Goal: Transaction & Acquisition: Purchase product/service

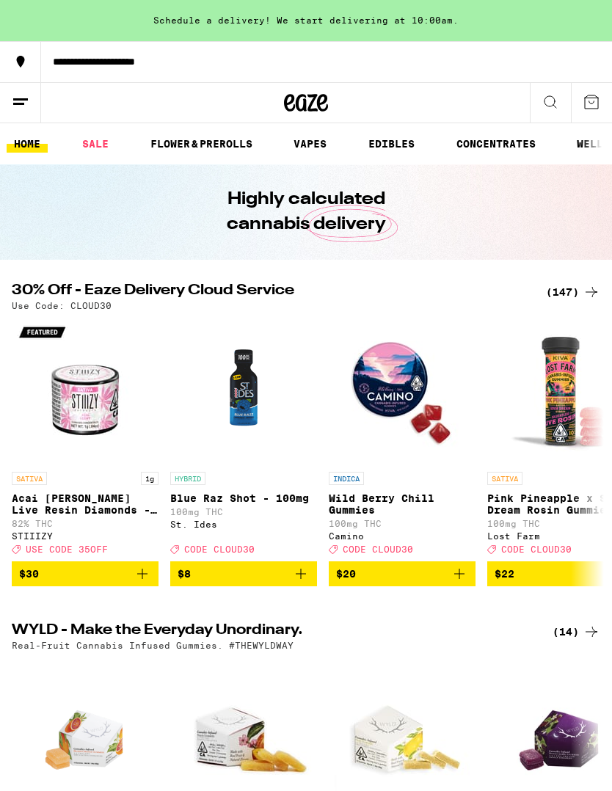
click at [581, 299] on div "(147)" at bounding box center [573, 292] width 54 height 18
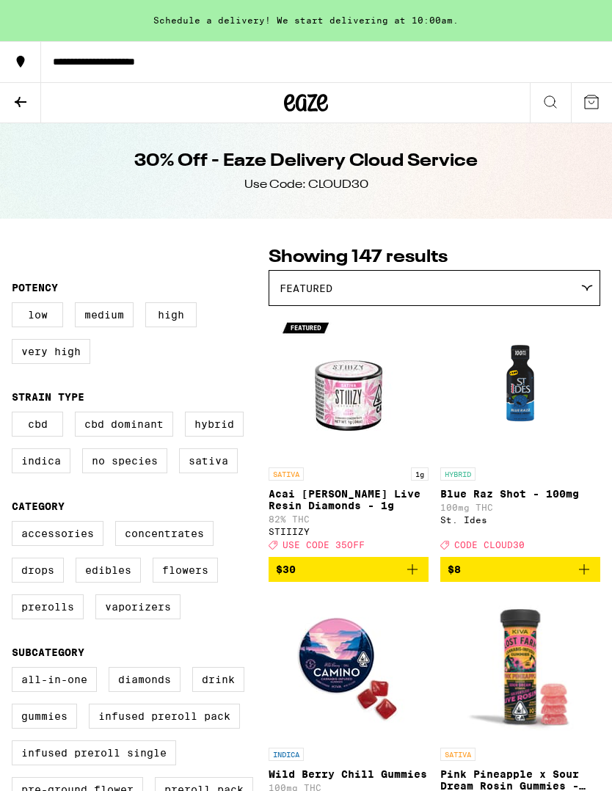
click at [218, 429] on label "Hybrid" at bounding box center [214, 424] width 59 height 25
click at [15, 414] on input "Hybrid" at bounding box center [15, 414] width 1 height 1
checkbox input "true"
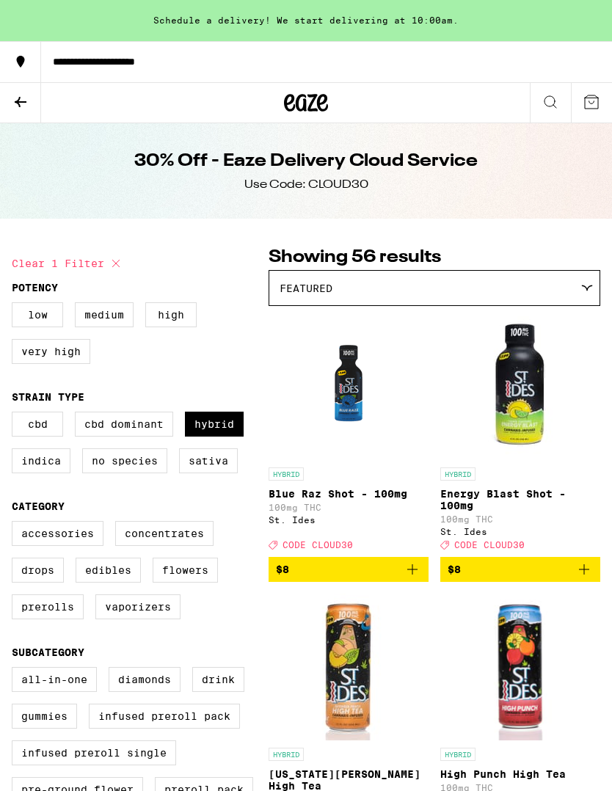
click at [62, 472] on label "Indica" at bounding box center [41, 460] width 59 height 25
click at [15, 414] on input "Indica" at bounding box center [15, 414] width 1 height 1
checkbox input "true"
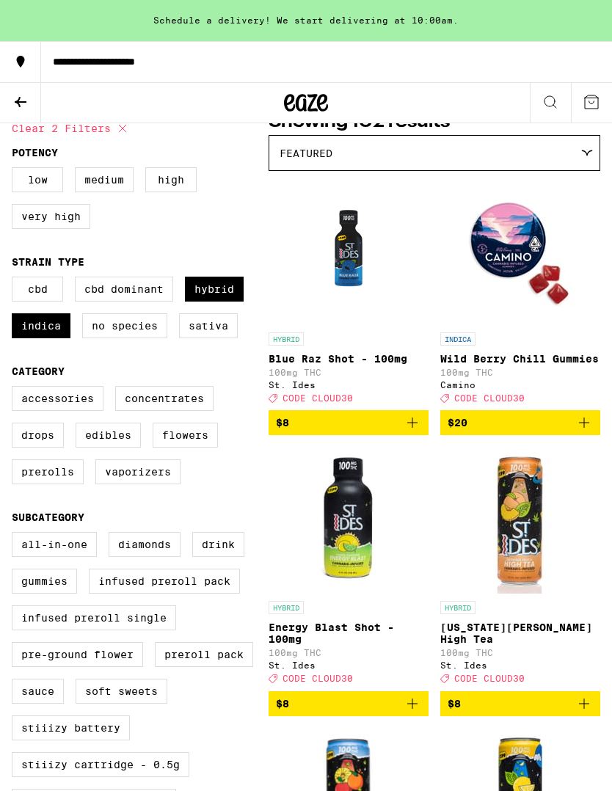
scroll to position [123, 0]
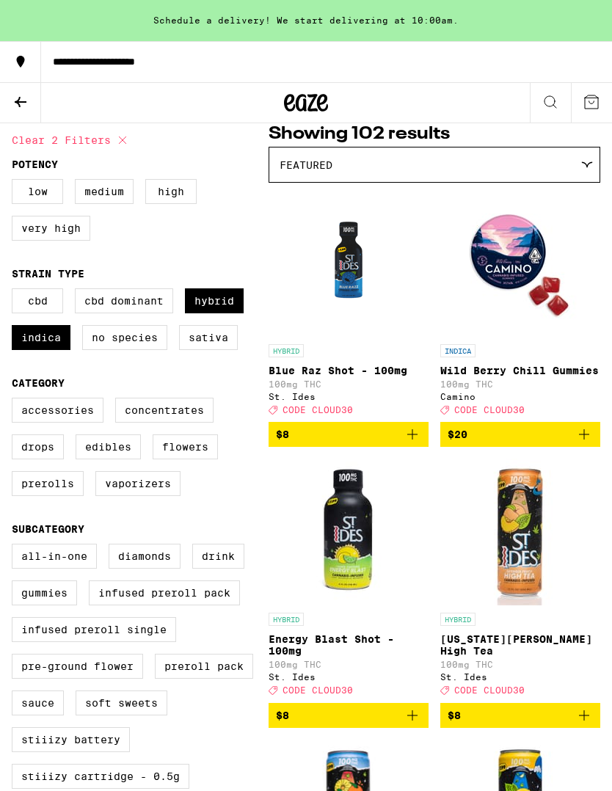
click at [189, 459] on label "Flowers" at bounding box center [185, 446] width 65 height 25
click at [15, 401] on input "Flowers" at bounding box center [15, 400] width 1 height 1
checkbox input "true"
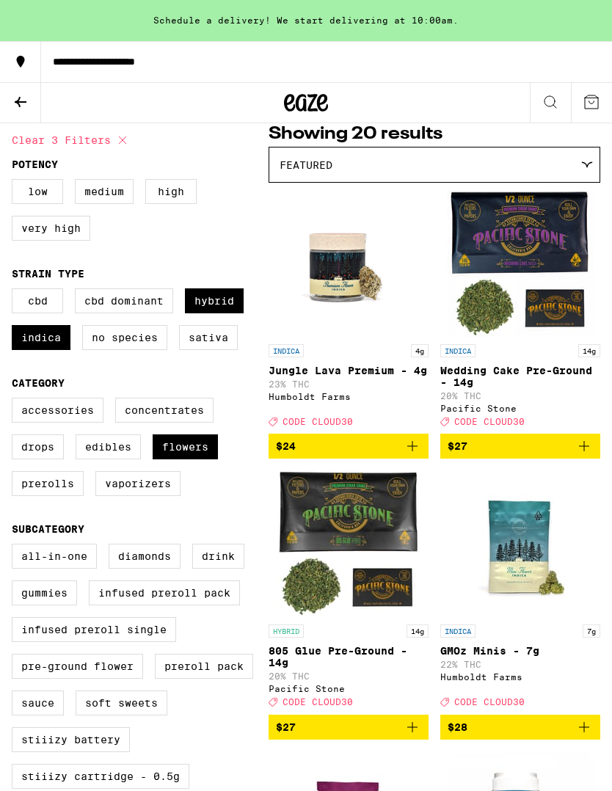
click at [87, 679] on label "Pre-ground Flower" at bounding box center [77, 666] width 131 height 25
click at [15, 547] on input "Pre-ground Flower" at bounding box center [15, 546] width 1 height 1
checkbox input "true"
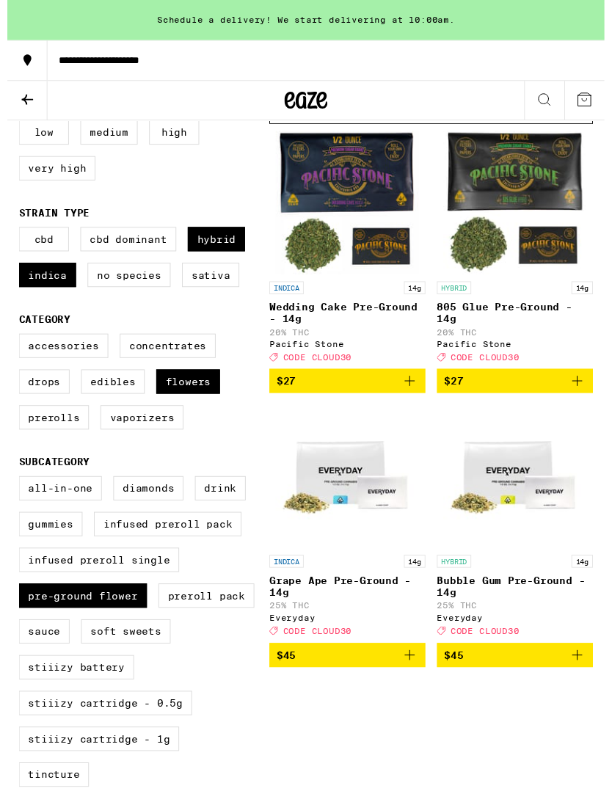
scroll to position [204, 0]
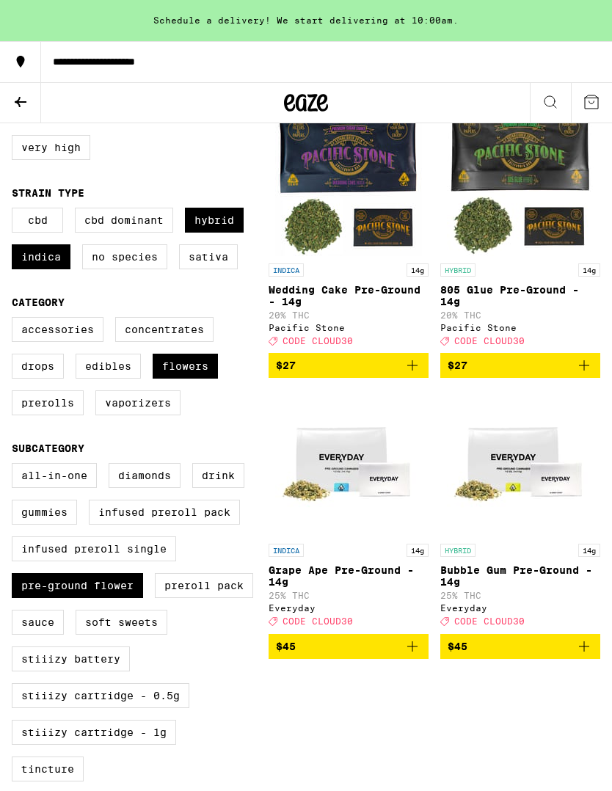
click at [419, 655] on icon "Add to bag" at bounding box center [412, 646] width 18 height 18
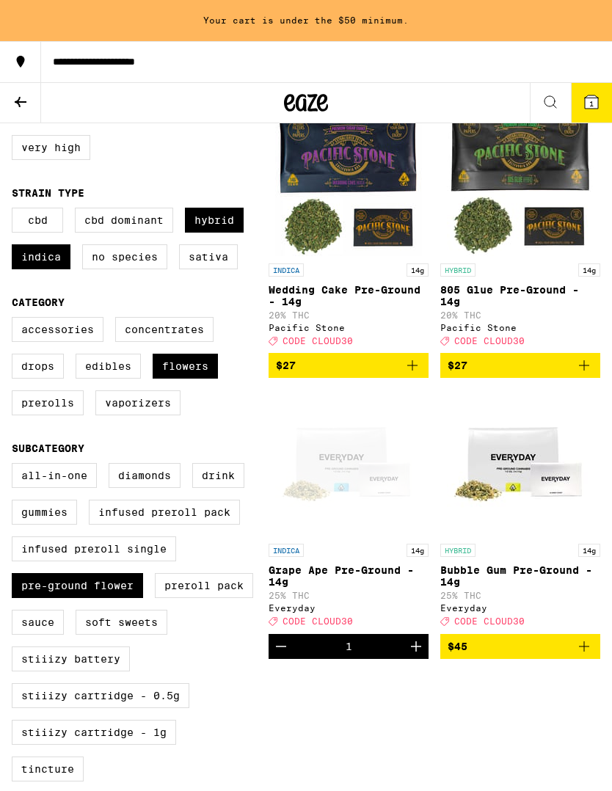
click at [588, 655] on icon "Add to bag" at bounding box center [584, 646] width 18 height 18
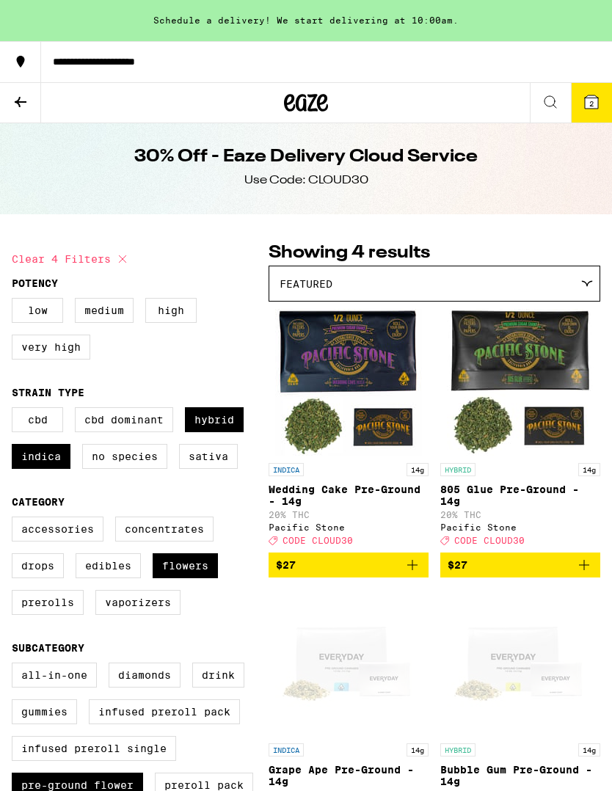
scroll to position [0, 0]
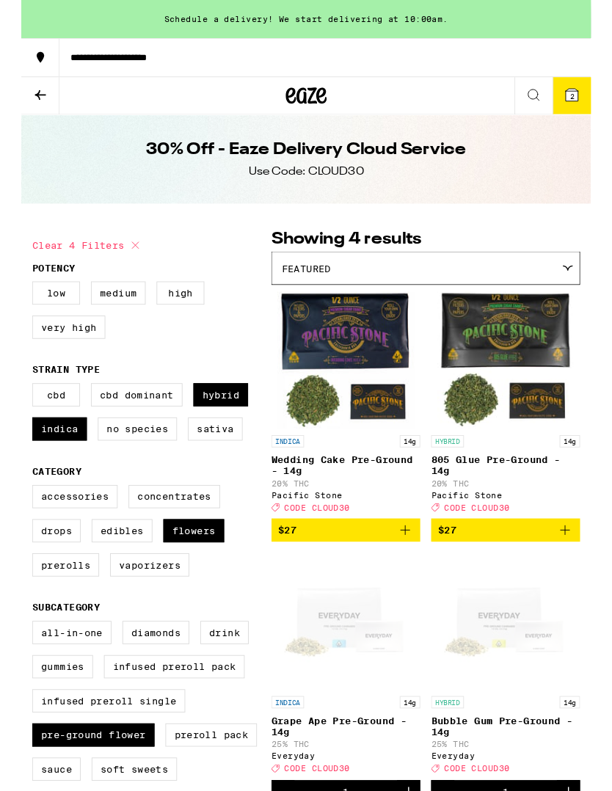
click at [195, 582] on label "Flowers" at bounding box center [185, 570] width 65 height 25
click at [15, 524] on input "Flowers" at bounding box center [15, 523] width 1 height 1
checkbox input "false"
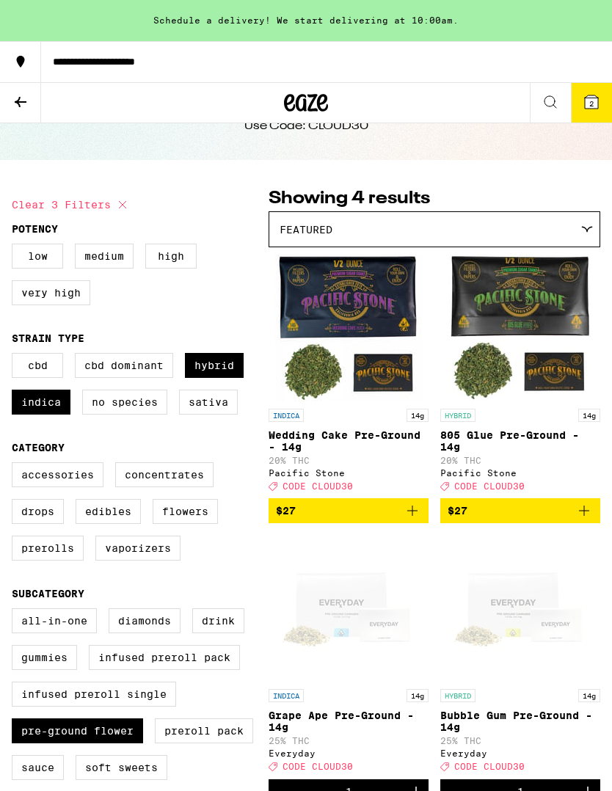
click at [132, 524] on label "Edibles" at bounding box center [108, 511] width 65 height 25
click at [15, 465] on input "Edibles" at bounding box center [15, 464] width 1 height 1
checkbox input "true"
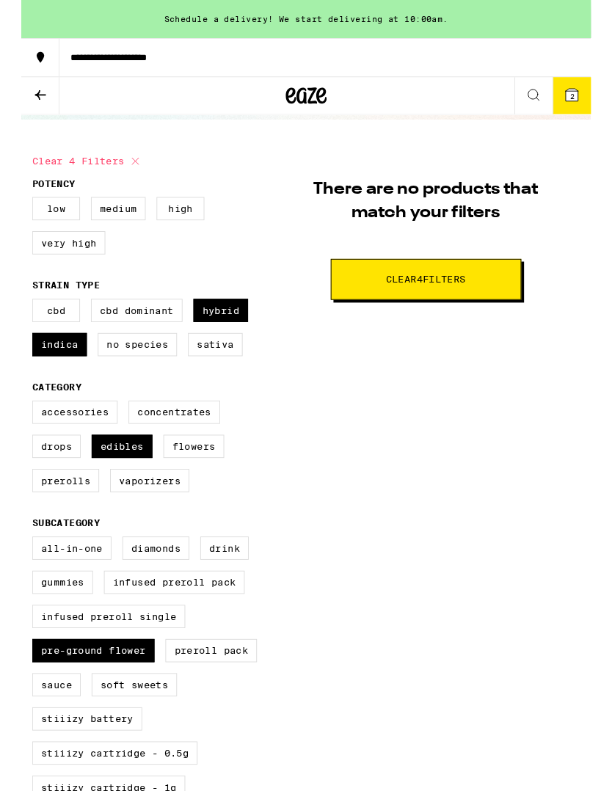
click at [98, 712] on label "Pre-ground Flower" at bounding box center [77, 699] width 131 height 25
click at [15, 580] on input "Pre-ground Flower" at bounding box center [15, 579] width 1 height 1
checkbox input "false"
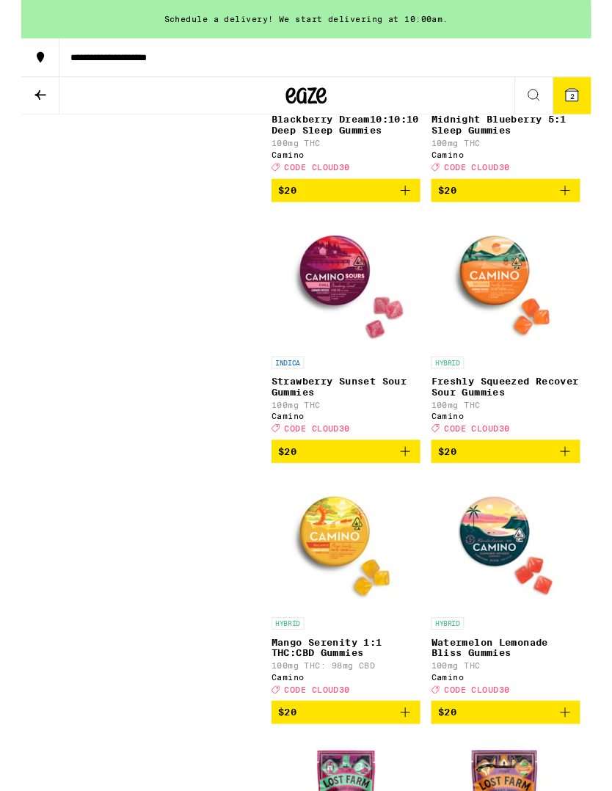
scroll to position [1798, 0]
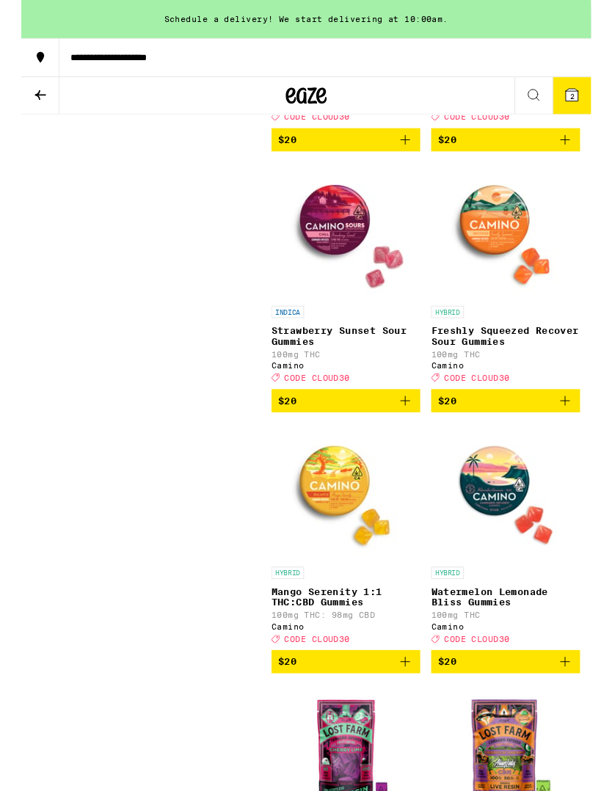
click at [414, 443] on button "$20" at bounding box center [348, 430] width 160 height 25
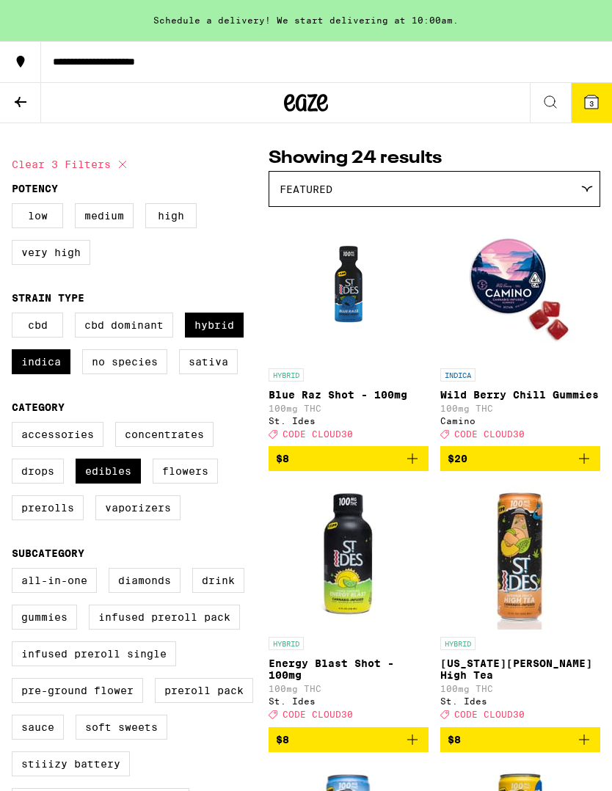
scroll to position [93, 0]
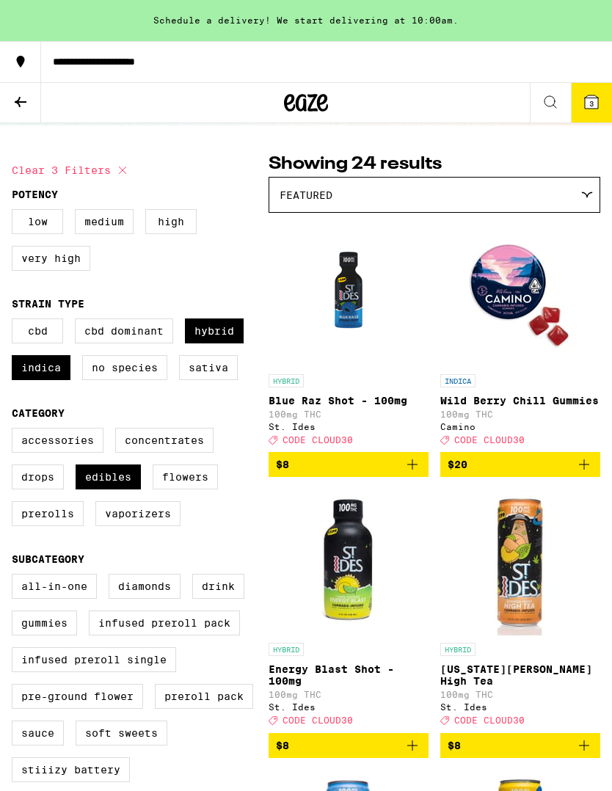
click at [594, 115] on button "3" at bounding box center [591, 103] width 41 height 40
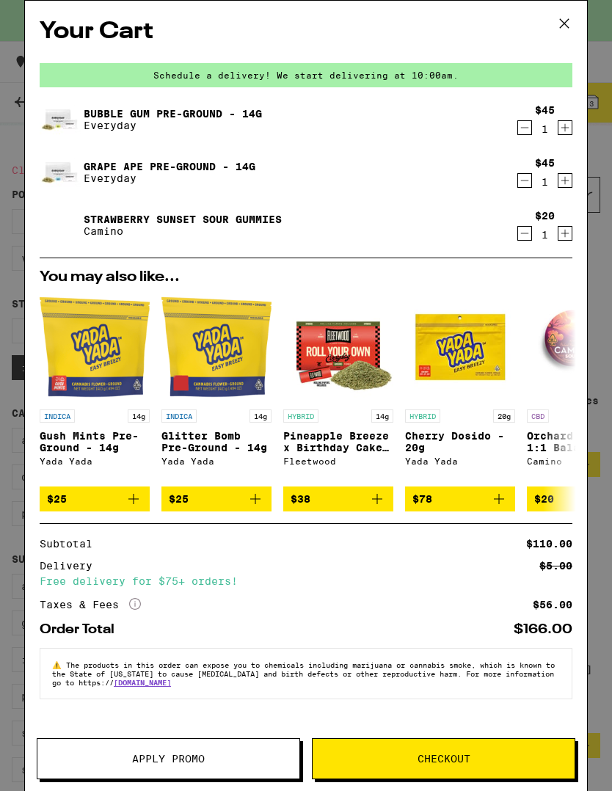
click at [138, 750] on button "Apply Promo" at bounding box center [168, 758] width 263 height 41
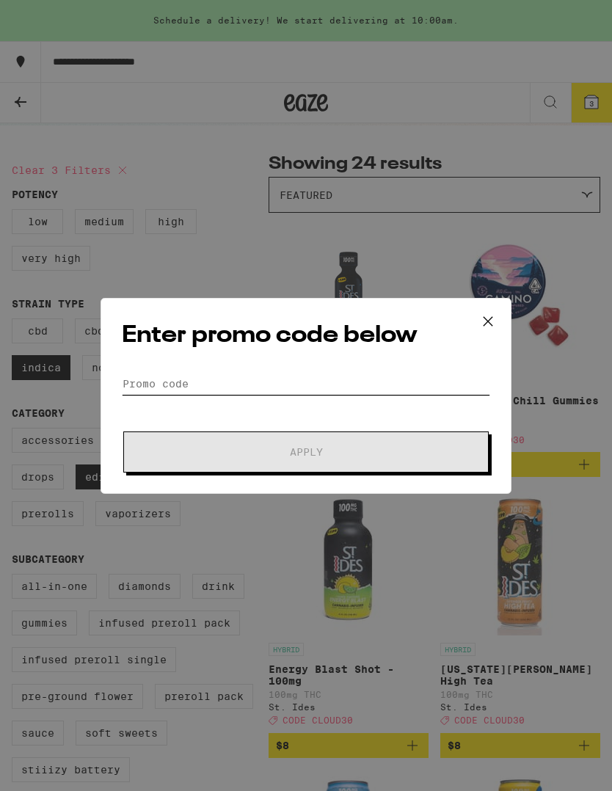
click at [437, 395] on input "Promo Code" at bounding box center [306, 384] width 368 height 22
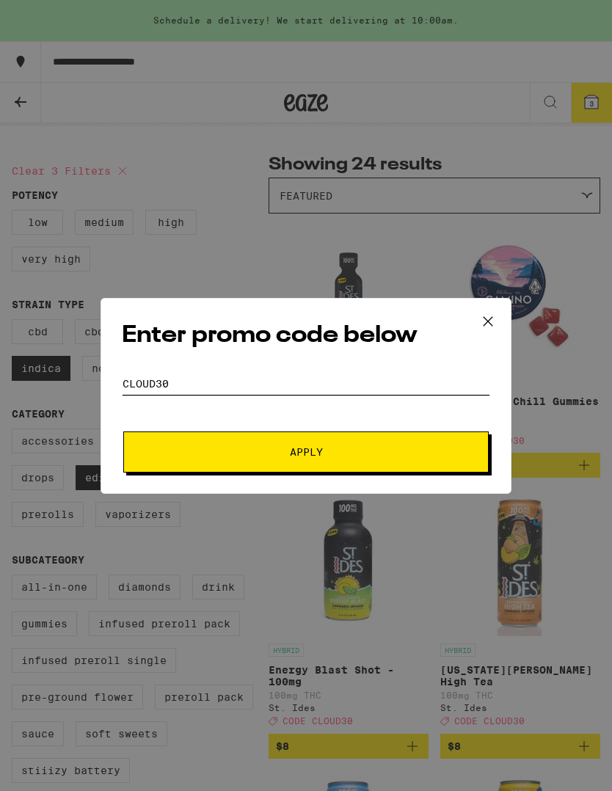
type input "CLOUD30"
click at [166, 450] on button "Apply" at bounding box center [305, 451] width 365 height 41
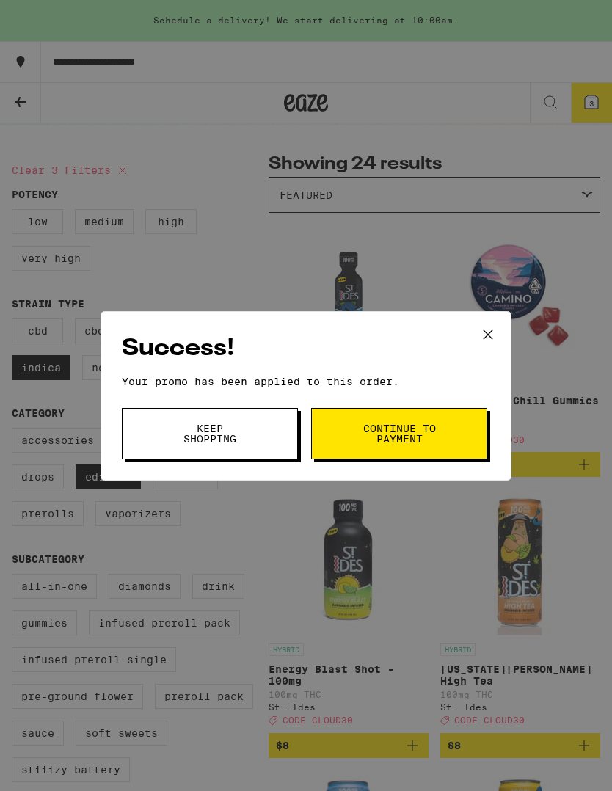
click at [166, 439] on button "Keep Shopping" at bounding box center [210, 433] width 176 height 51
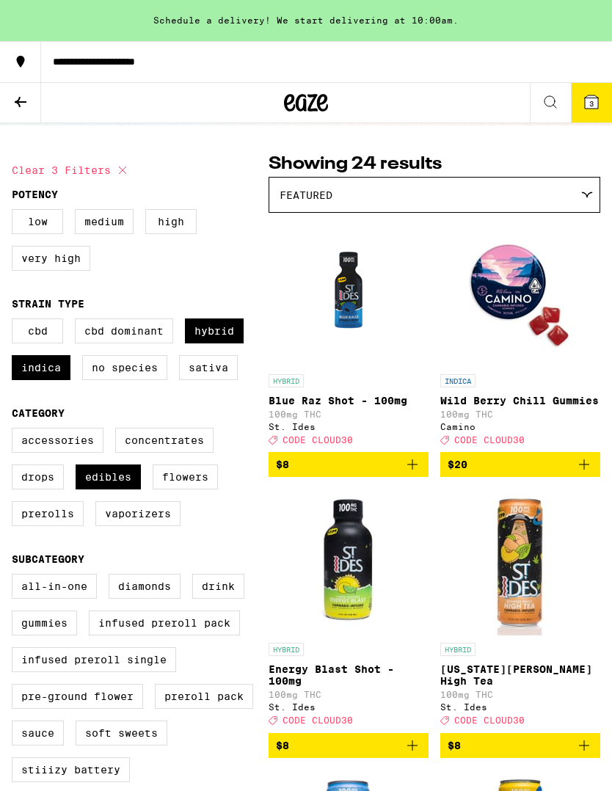
click at [593, 111] on button "3" at bounding box center [591, 103] width 41 height 40
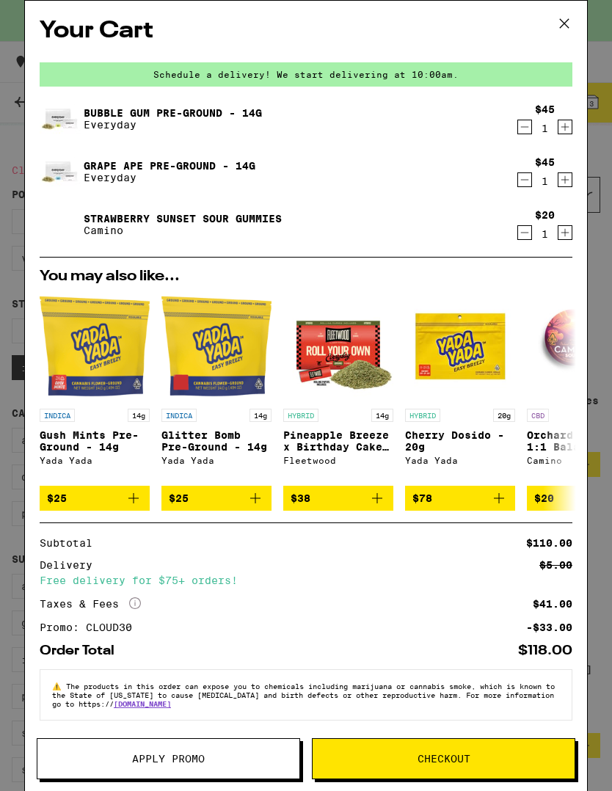
scroll to position [18, 0]
click at [530, 224] on icon "Decrement" at bounding box center [524, 233] width 13 height 18
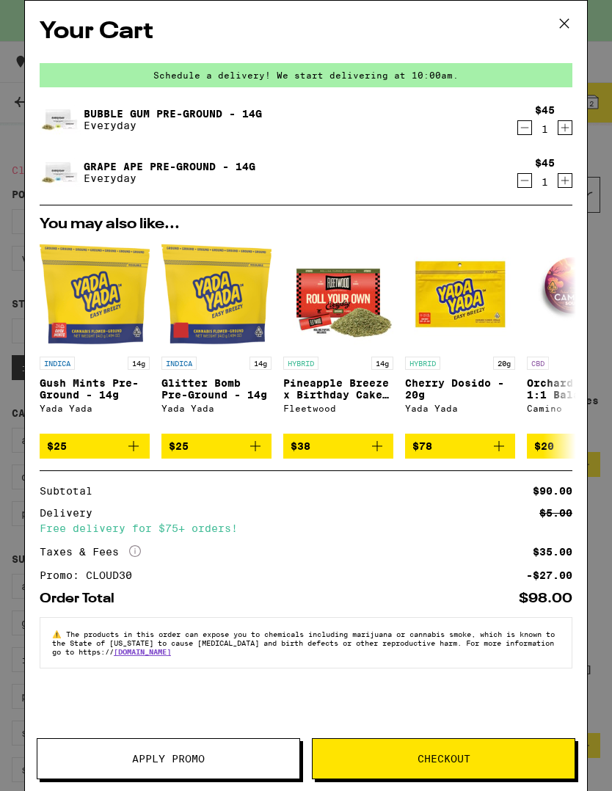
click at [571, 35] on button at bounding box center [563, 24] width 45 height 47
